Goal: Task Accomplishment & Management: Manage account settings

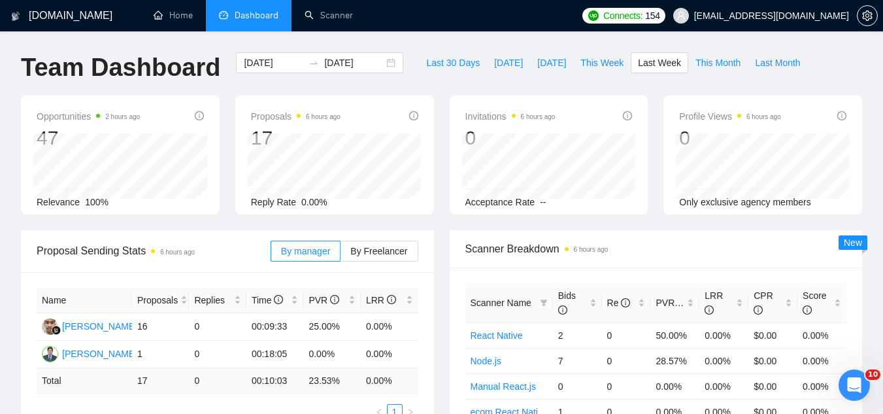
click at [773, 16] on span "[EMAIL_ADDRESS][DOMAIN_NAME]" at bounding box center [771, 16] width 155 height 0
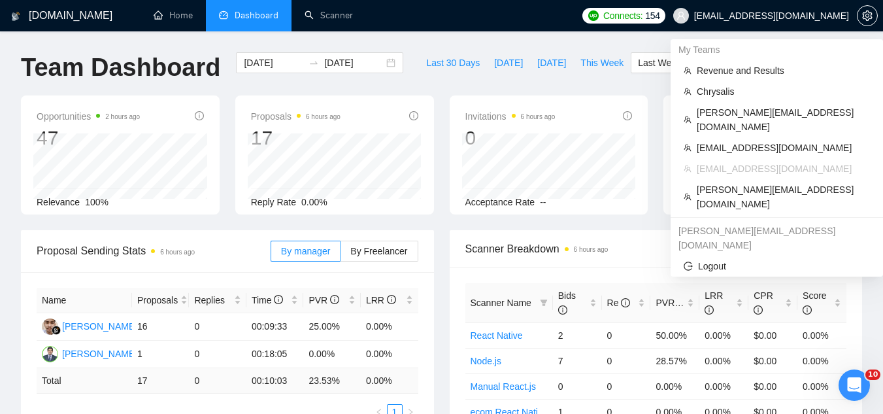
click at [769, 16] on span "[EMAIL_ADDRESS][DOMAIN_NAME]" at bounding box center [771, 16] width 155 height 0
click at [728, 94] on span "Chrysalis" at bounding box center [783, 91] width 173 height 14
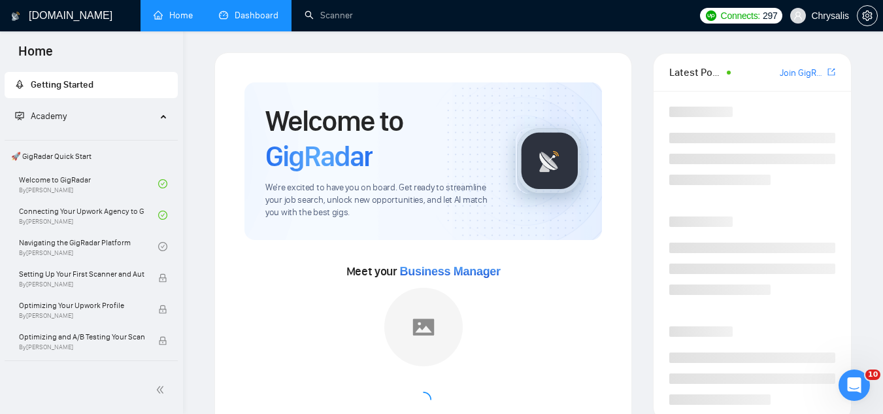
click at [255, 21] on link "Dashboard" at bounding box center [248, 15] width 59 height 11
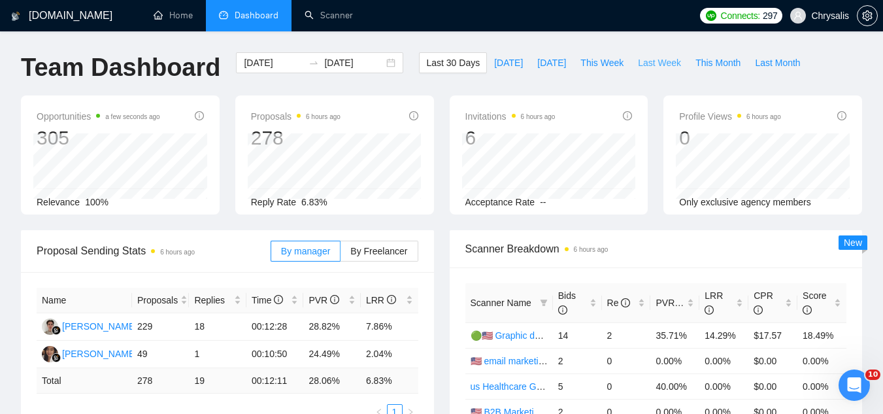
click at [638, 63] on span "Last Week" at bounding box center [659, 63] width 43 height 14
type input "[DATE]"
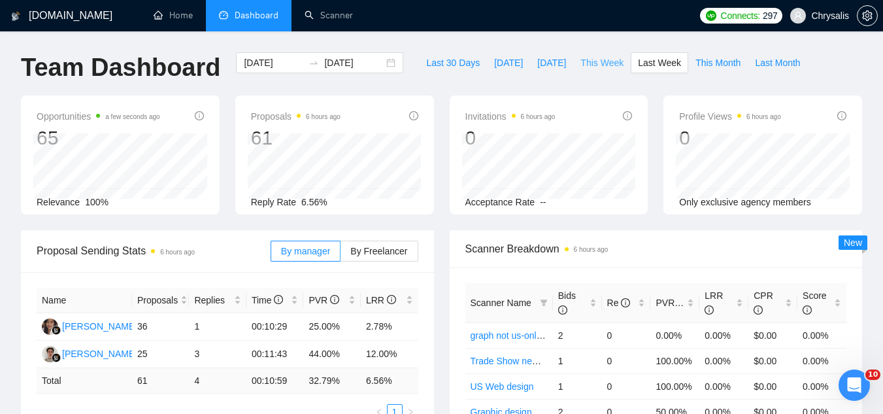
click at [595, 60] on span "This Week" at bounding box center [601, 63] width 43 height 14
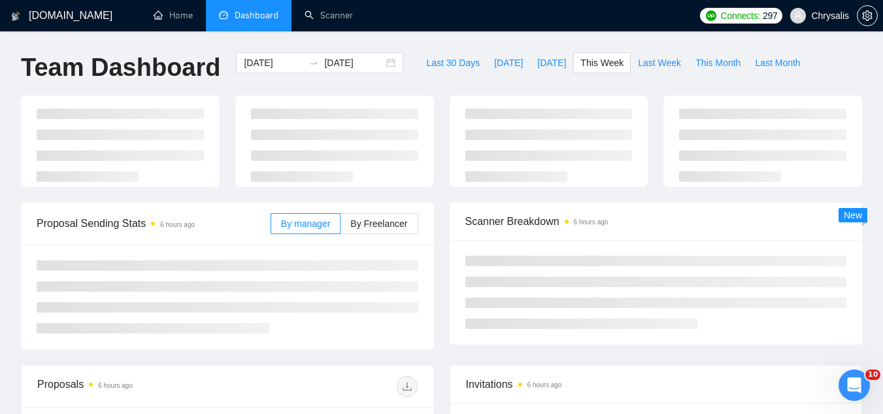
type input "[DATE]"
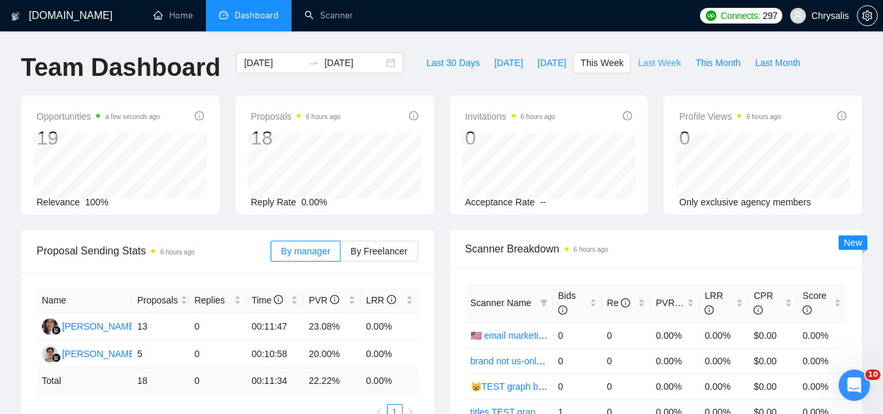
click at [653, 65] on span "Last Week" at bounding box center [659, 63] width 43 height 14
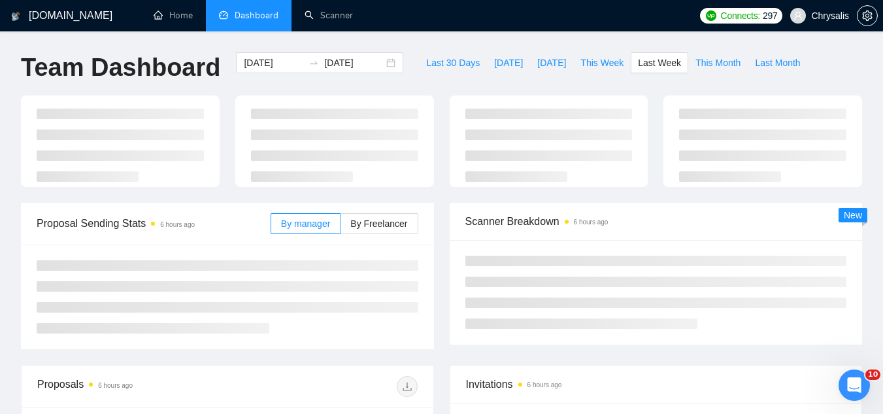
type input "[DATE]"
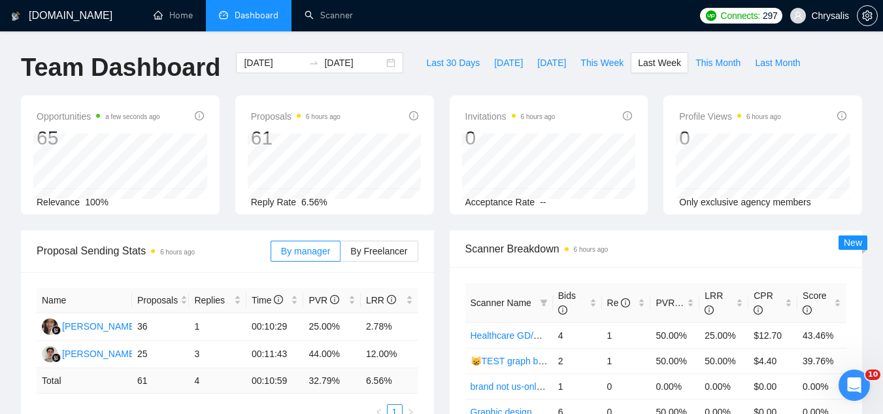
click at [815, 16] on span "Chrysalis" at bounding box center [830, 16] width 38 height 0
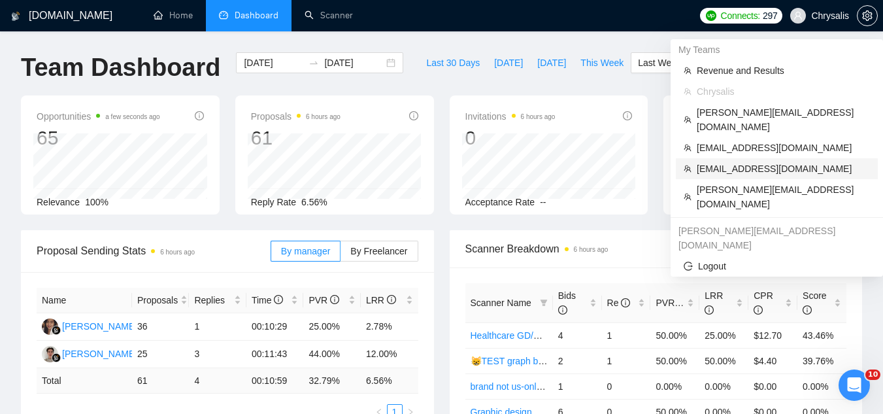
click at [768, 161] on span "[EMAIL_ADDRESS][DOMAIN_NAME]" at bounding box center [783, 168] width 173 height 14
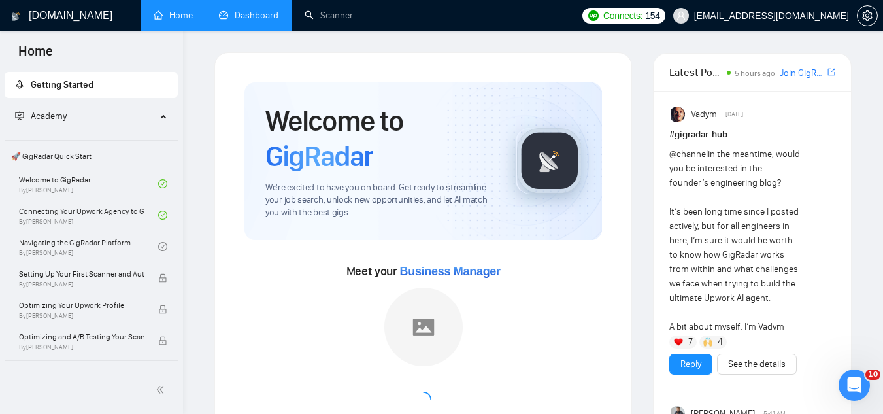
click at [257, 16] on link "Dashboard" at bounding box center [248, 15] width 59 height 11
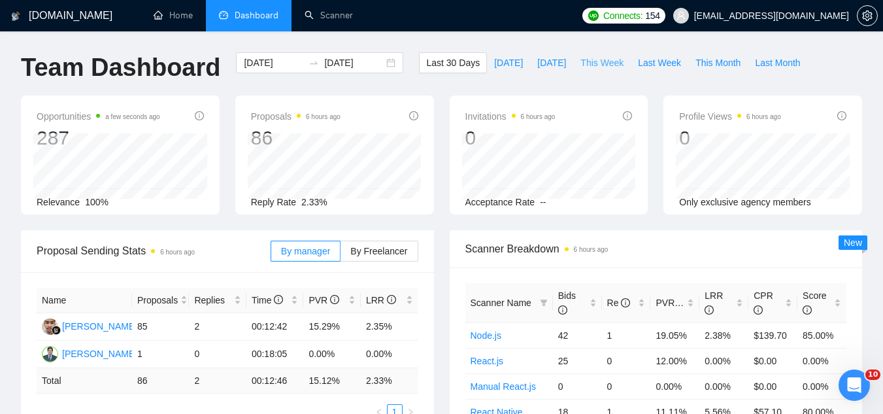
click at [583, 59] on span "This Week" at bounding box center [601, 63] width 43 height 14
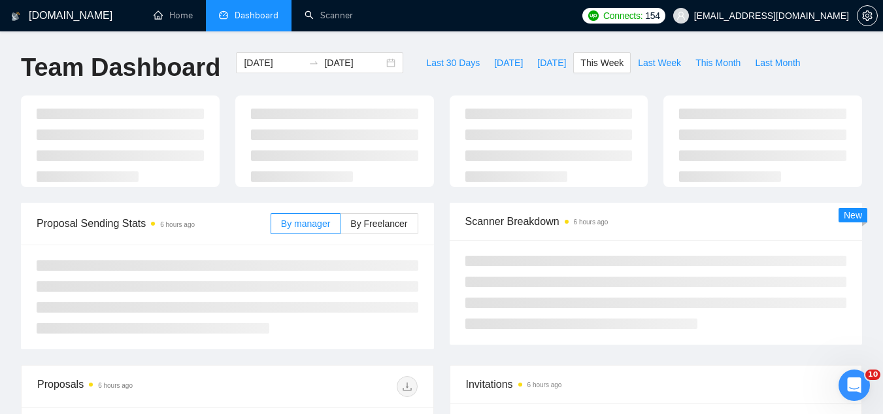
type input "[DATE]"
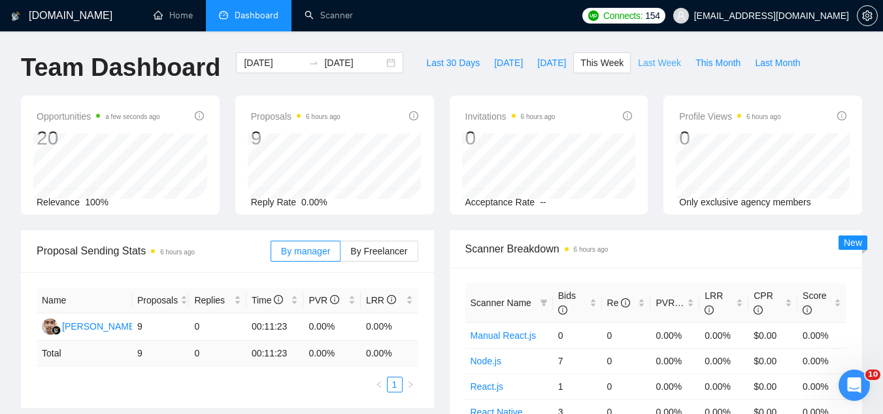
click at [638, 62] on span "Last Week" at bounding box center [659, 63] width 43 height 14
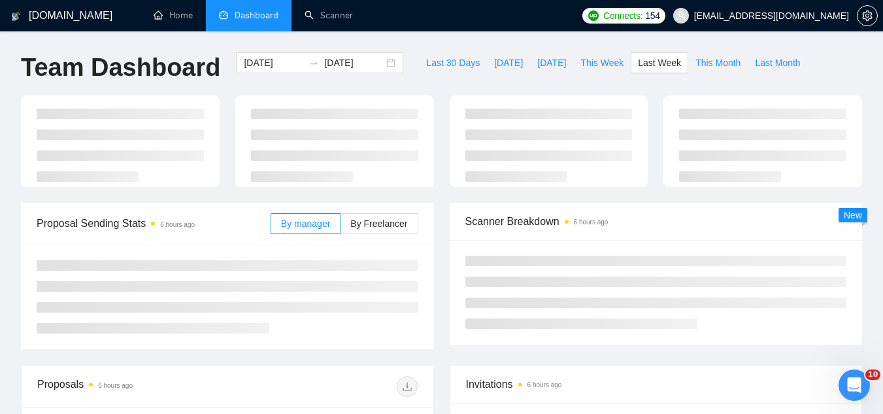
type input "[DATE]"
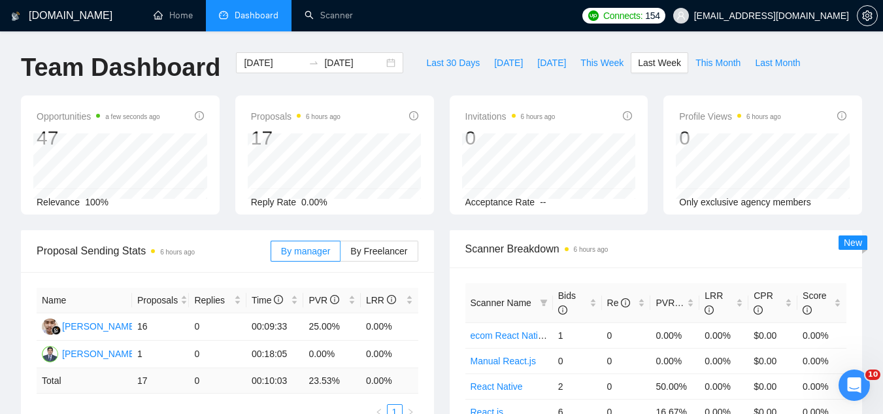
click at [816, 23] on span "[EMAIL_ADDRESS][DOMAIN_NAME]" at bounding box center [760, 16] width 191 height 42
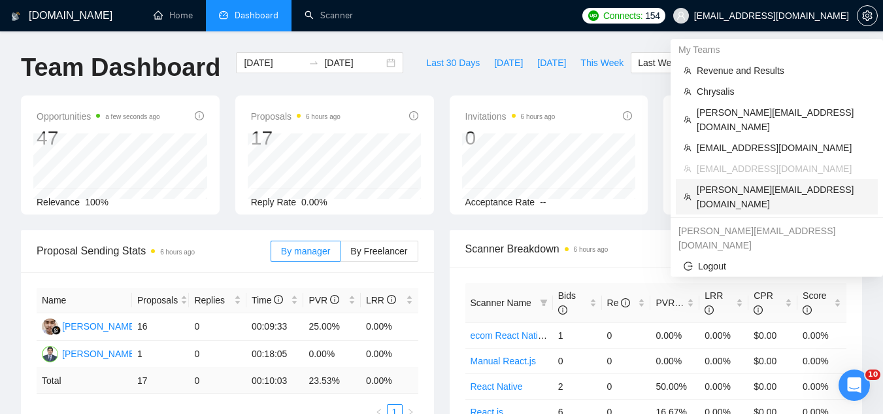
click at [789, 182] on span "[PERSON_NAME][EMAIL_ADDRESS][DOMAIN_NAME]" at bounding box center [783, 196] width 173 height 29
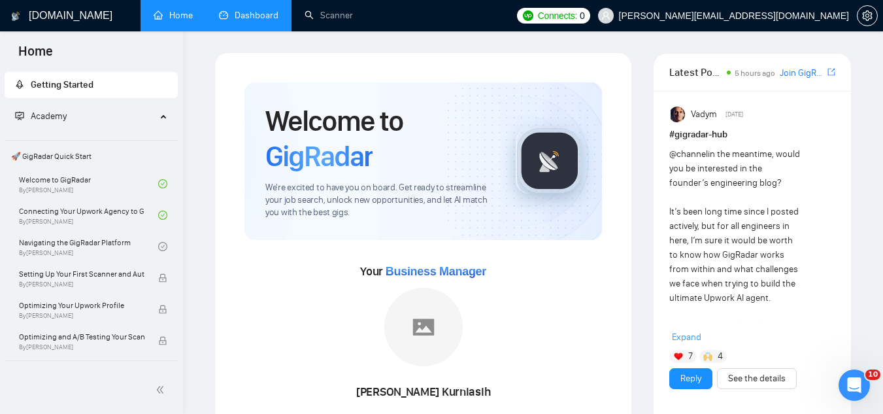
click at [251, 13] on link "Dashboard" at bounding box center [248, 15] width 59 height 11
